Goal: Find specific page/section: Find specific page/section

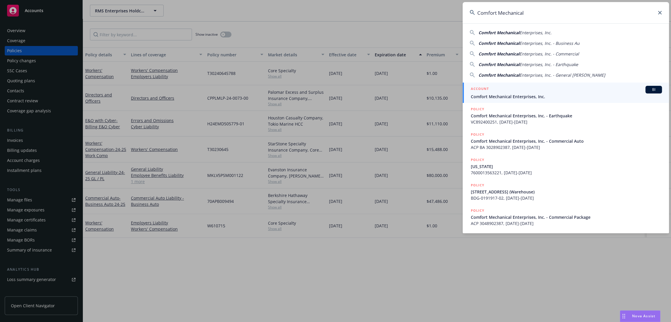
type input "Comfort Mechanical"
click at [507, 87] on div "ACCOUNT BI" at bounding box center [566, 90] width 191 height 8
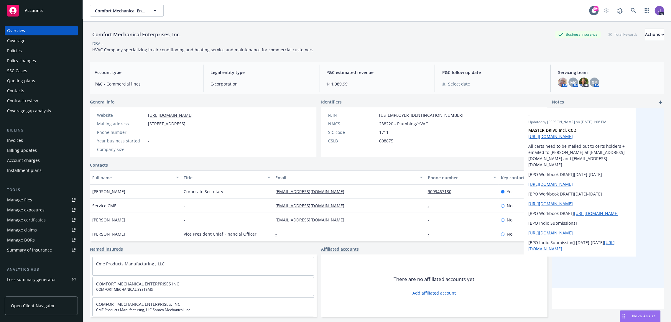
drag, startPoint x: 625, startPoint y: 168, endPoint x: 608, endPoint y: 167, distance: 17.1
click at [604, 167] on div "- Updated by Ganesh Vegi on 03/21/2024, 1:06 PM MASTER DRIVE Incl. CCD: https:/…" at bounding box center [608, 198] width 112 height 180
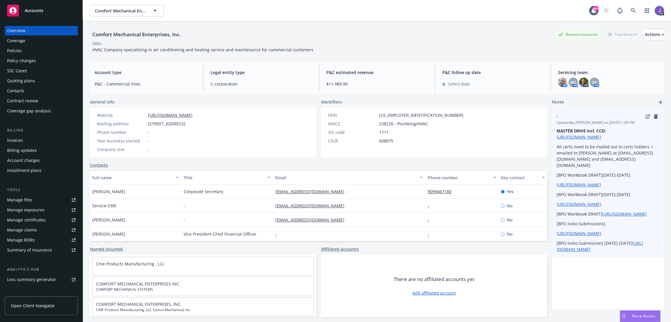
click at [557, 155] on p "All certs need to be mailed out to certs holders + emailed to Lauren Hilt at lh…" at bounding box center [608, 156] width 103 height 25
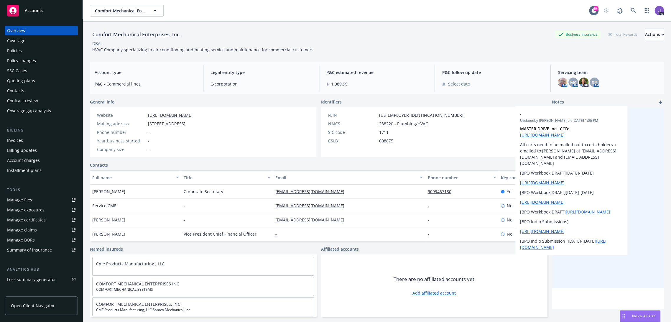
drag, startPoint x: 627, startPoint y: 167, endPoint x: 611, endPoint y: 164, distance: 16.8
click at [608, 164] on div "- Updated by Ganesh Vegi on 03/21/2024, 1:06 PM MASTER DRIVE Incl. CCD: https:/…" at bounding box center [608, 198] width 112 height 180
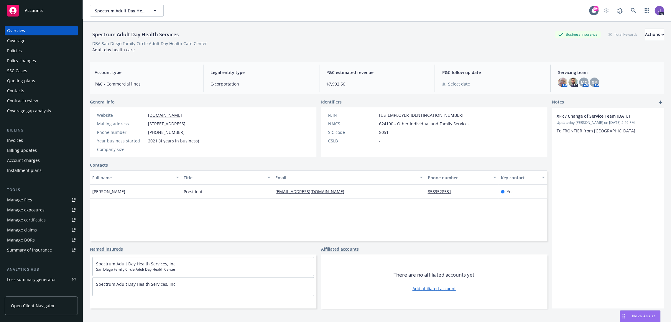
click at [25, 51] on div "Policies" at bounding box center [41, 50] width 68 height 9
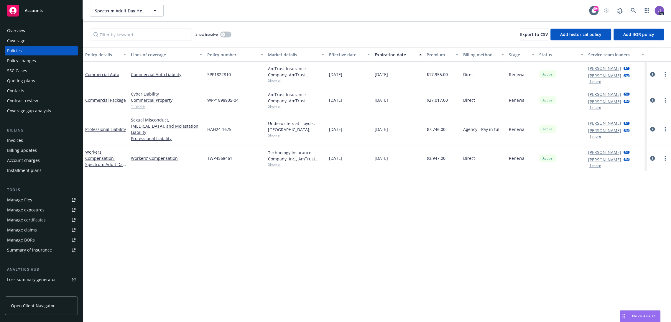
click at [27, 35] on div "Overview" at bounding box center [41, 30] width 68 height 9
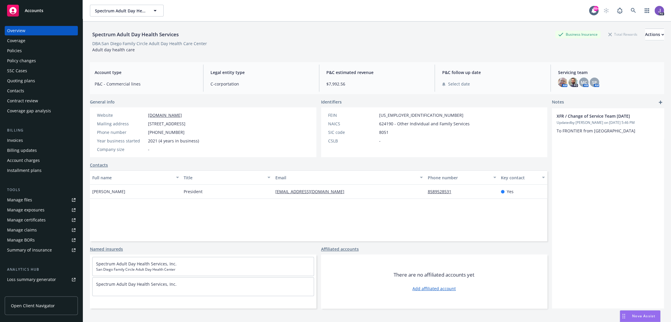
click at [27, 49] on div "Policies" at bounding box center [41, 50] width 68 height 9
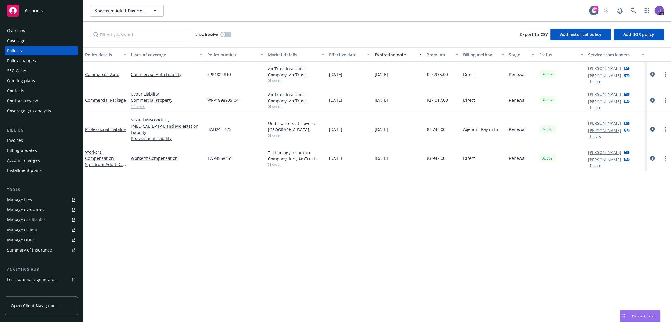
click at [140, 106] on link "1 more" at bounding box center [166, 106] width 71 height 6
